Goal: Book appointment/travel/reservation

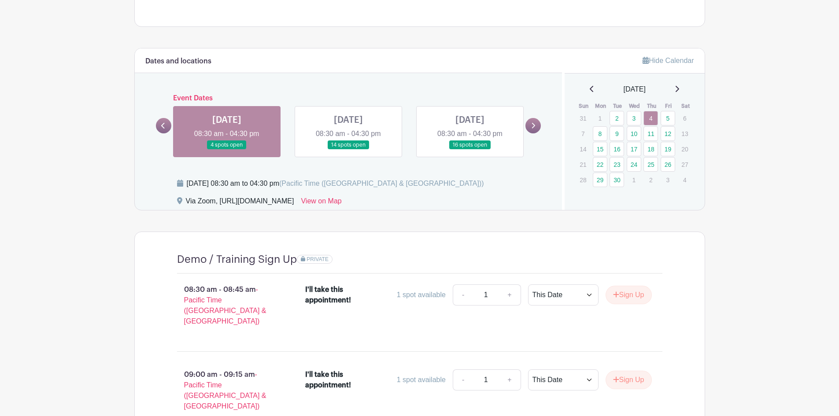
scroll to position [440, 0]
click at [348, 149] on link at bounding box center [348, 149] width 0 height 0
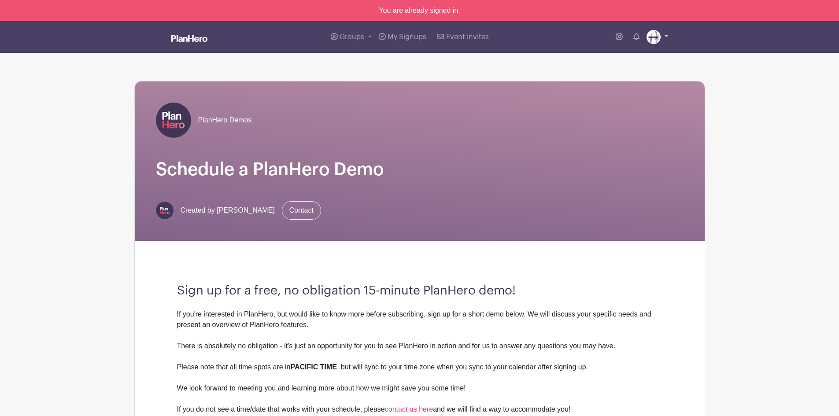
click at [652, 38] on img at bounding box center [653, 37] width 14 height 14
click at [627, 57] on link "My account" at bounding box center [633, 58] width 70 height 14
